Goal: Information Seeking & Learning: Learn about a topic

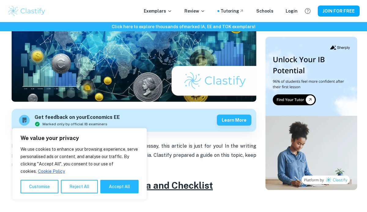
scroll to position [110, 0]
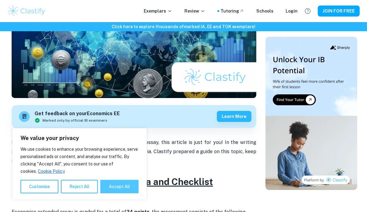
click at [118, 185] on button "Accept All" at bounding box center [119, 186] width 38 height 13
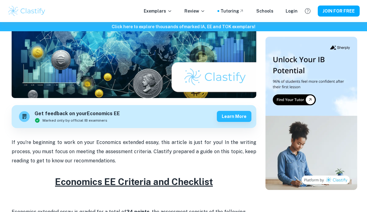
checkbox input "true"
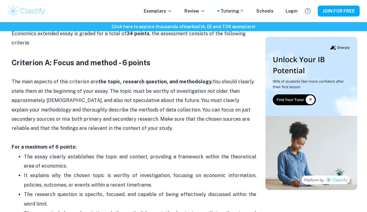
scroll to position [292, 0]
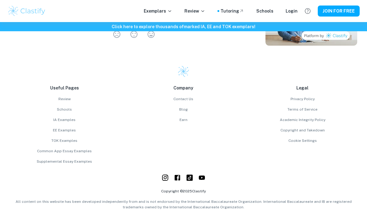
scroll to position [574, 0]
